Goal: Information Seeking & Learning: Find specific fact

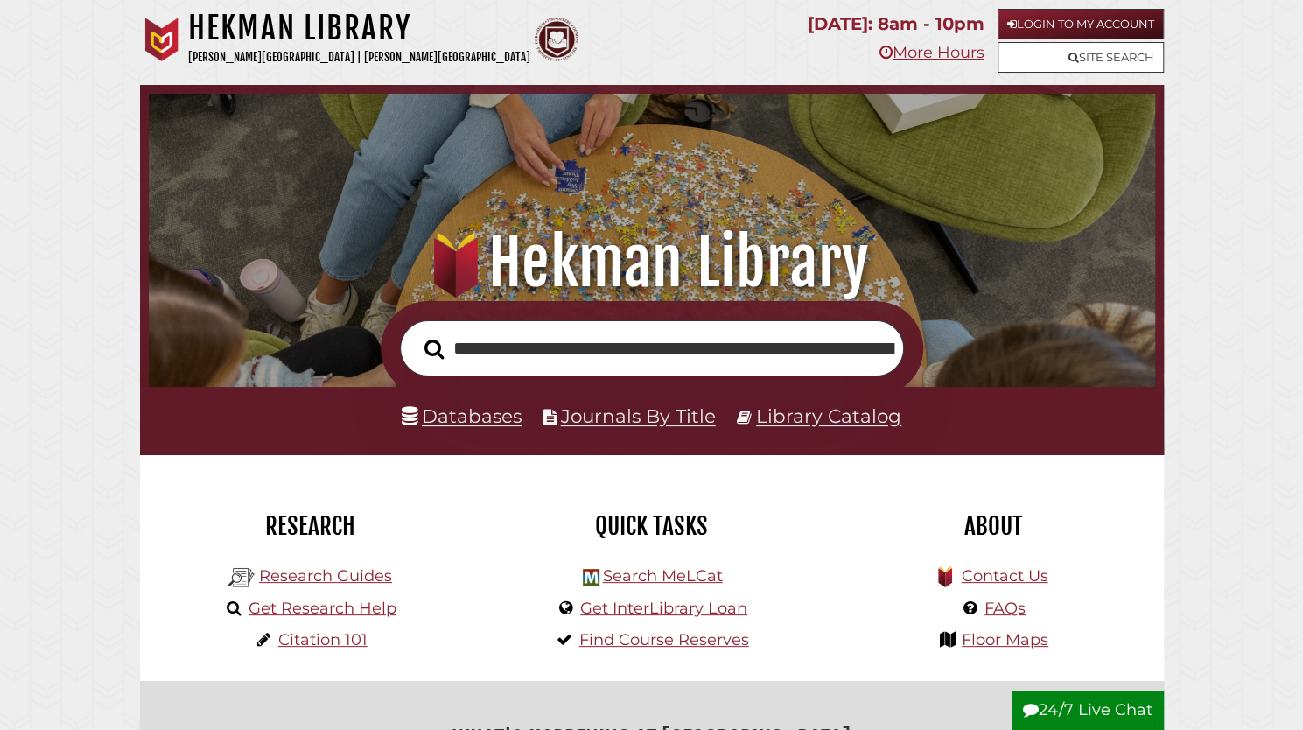
scroll to position [0, 3509]
type input "**********"
click at [416, 334] on button "Search" at bounding box center [434, 349] width 37 height 30
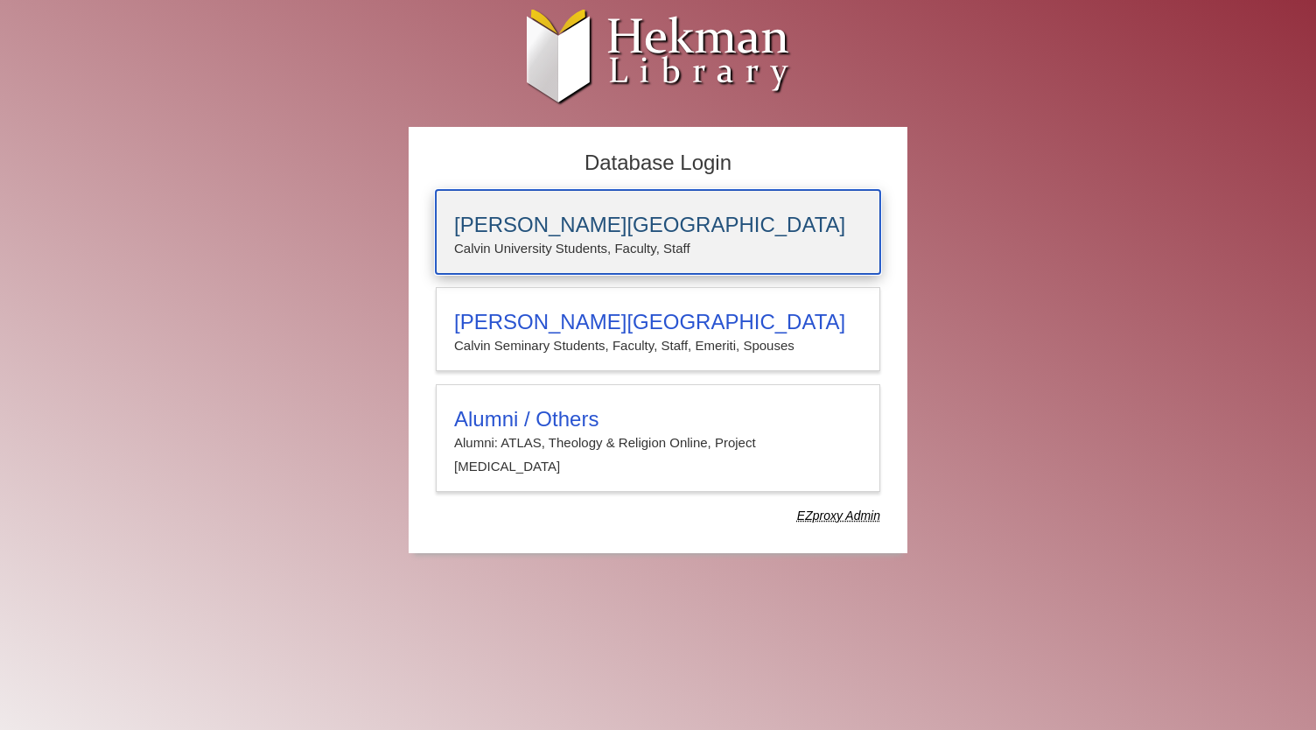
click at [653, 237] on p "Calvin University Students, Faculty, Staff" at bounding box center [658, 248] width 408 height 23
